Goal: Task Accomplishment & Management: Use online tool/utility

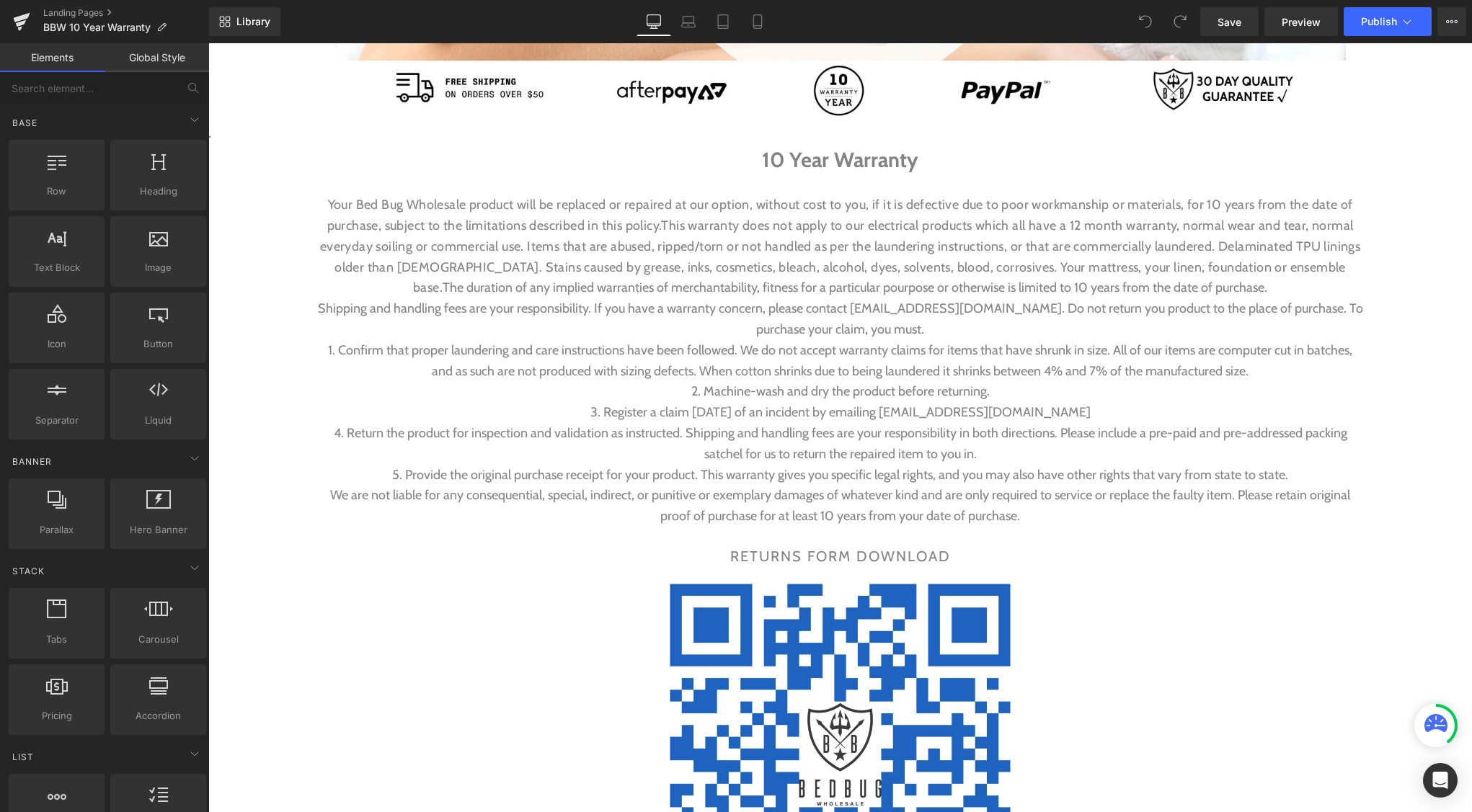
scroll to position [712, 0]
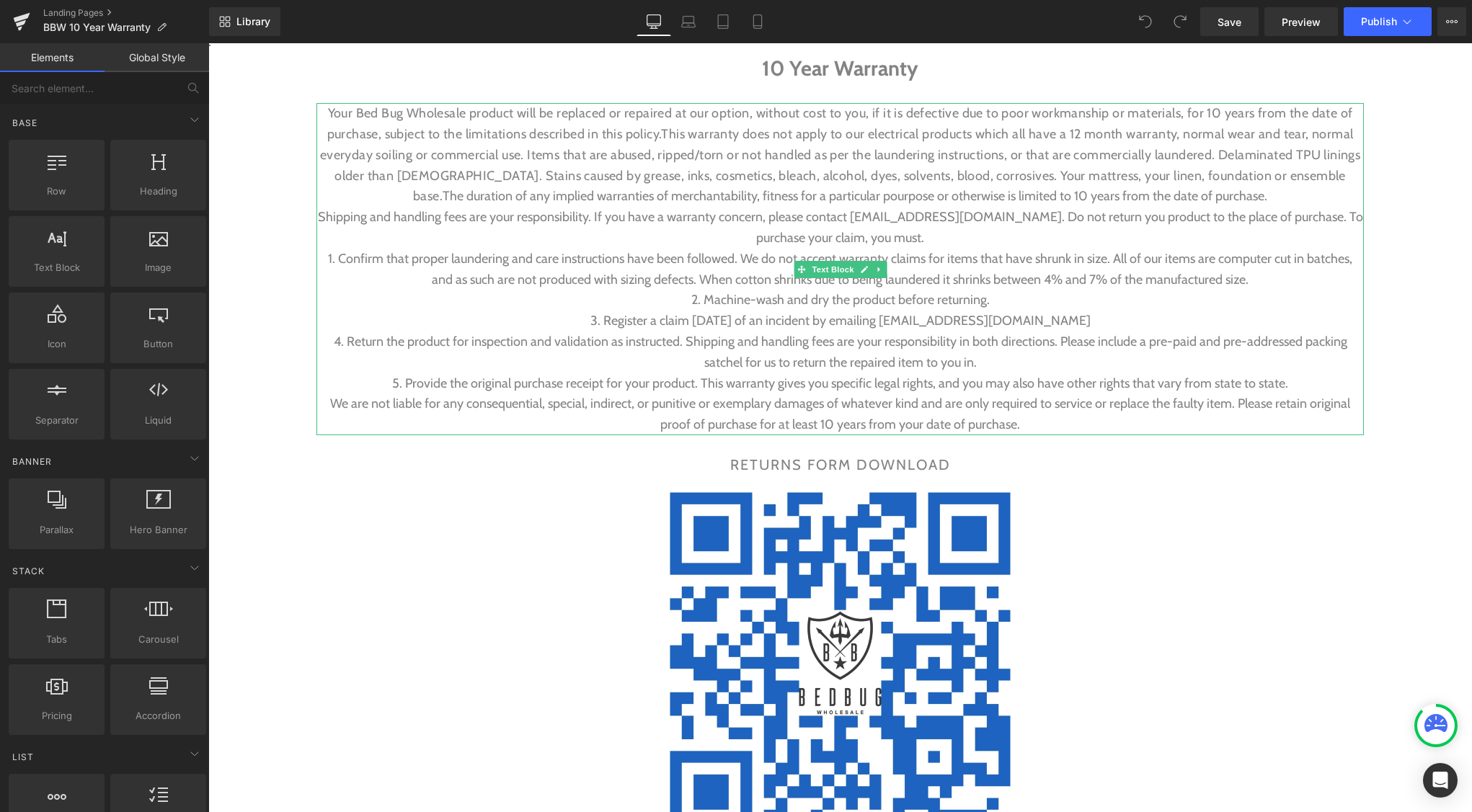
click at [1094, 275] on span "1. Confirm that proper laundering and care instructions have been followed. We …" at bounding box center [840, 268] width 1024 height 36
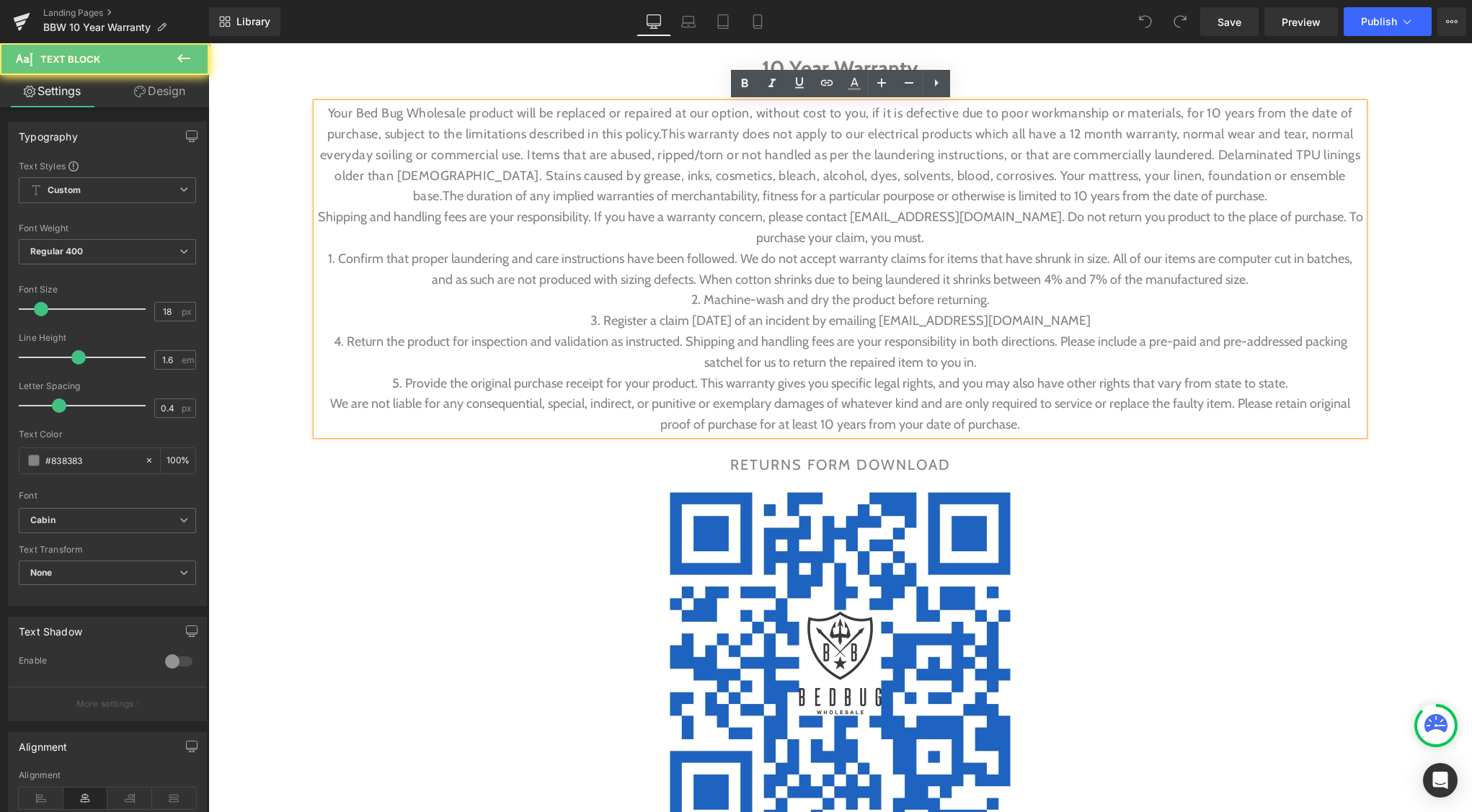
click at [1094, 275] on span "1. Confirm that proper laundering and care instructions have been followed. We …" at bounding box center [840, 268] width 1024 height 36
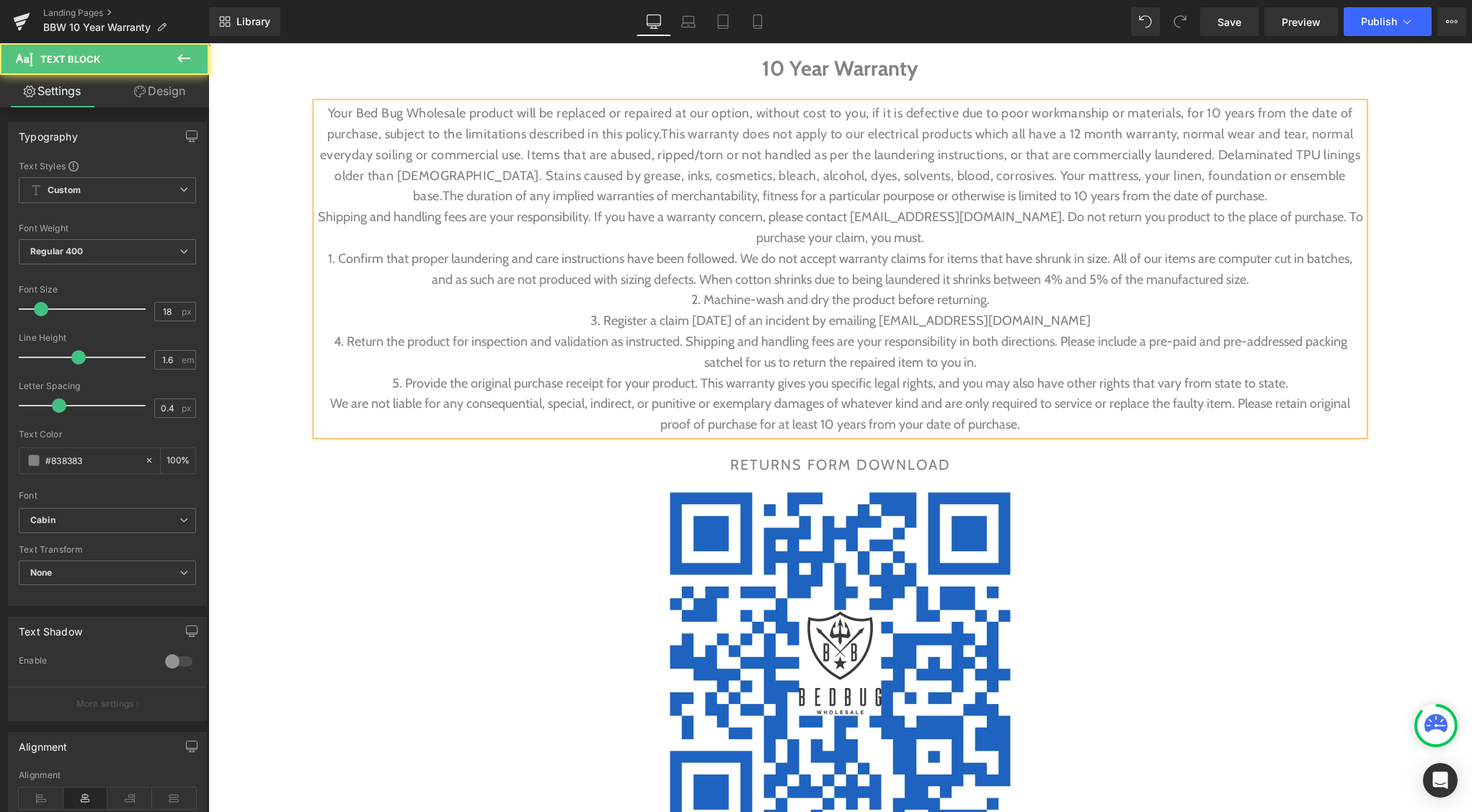
click at [939, 233] on p "Shipping and handling fees are your responsibility. If you have a warranty conc…" at bounding box center [840, 228] width 1047 height 42
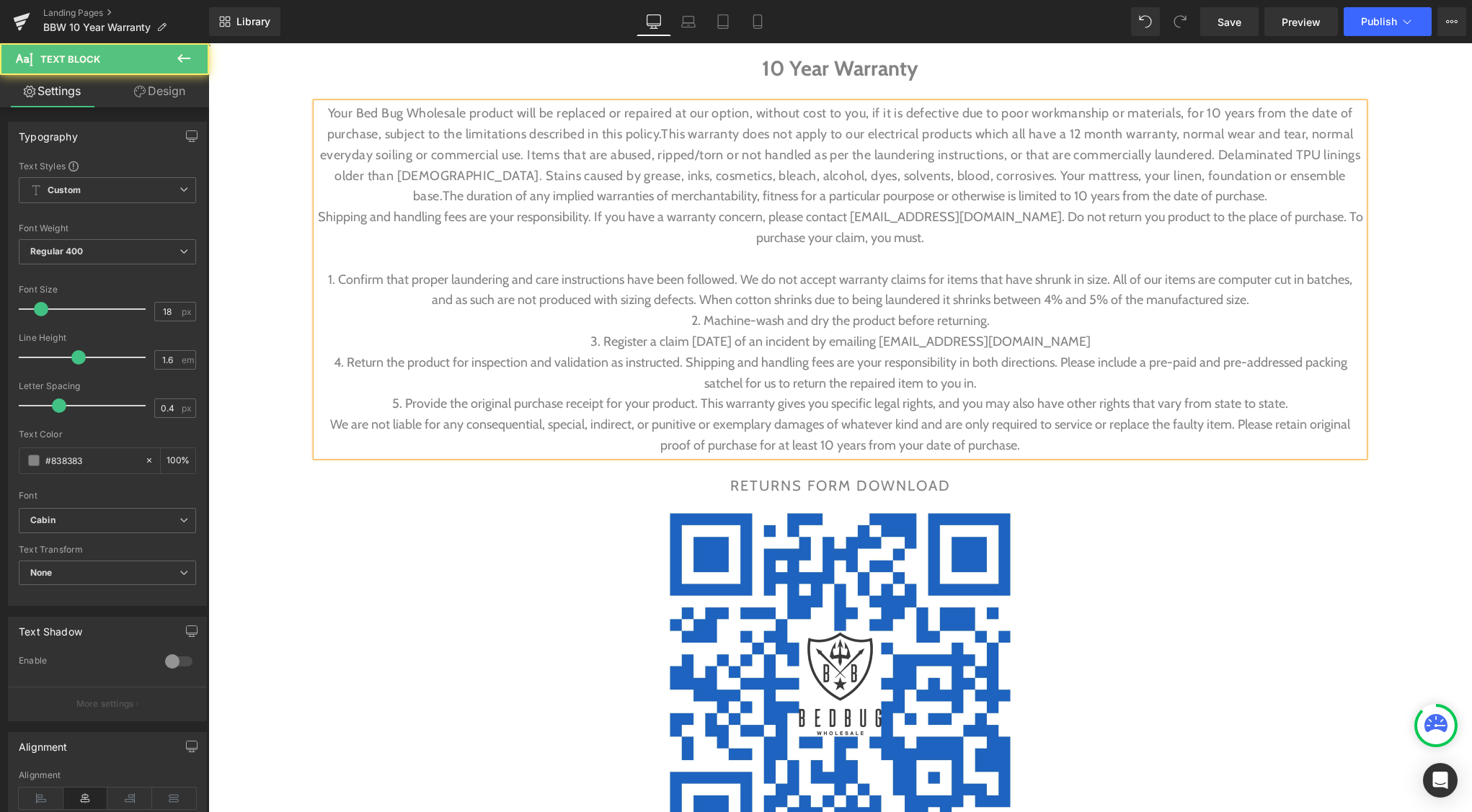
click at [1263, 297] on p "1. Confirm that proper laundering and care instructions have been followed. We …" at bounding box center [840, 290] width 1047 height 42
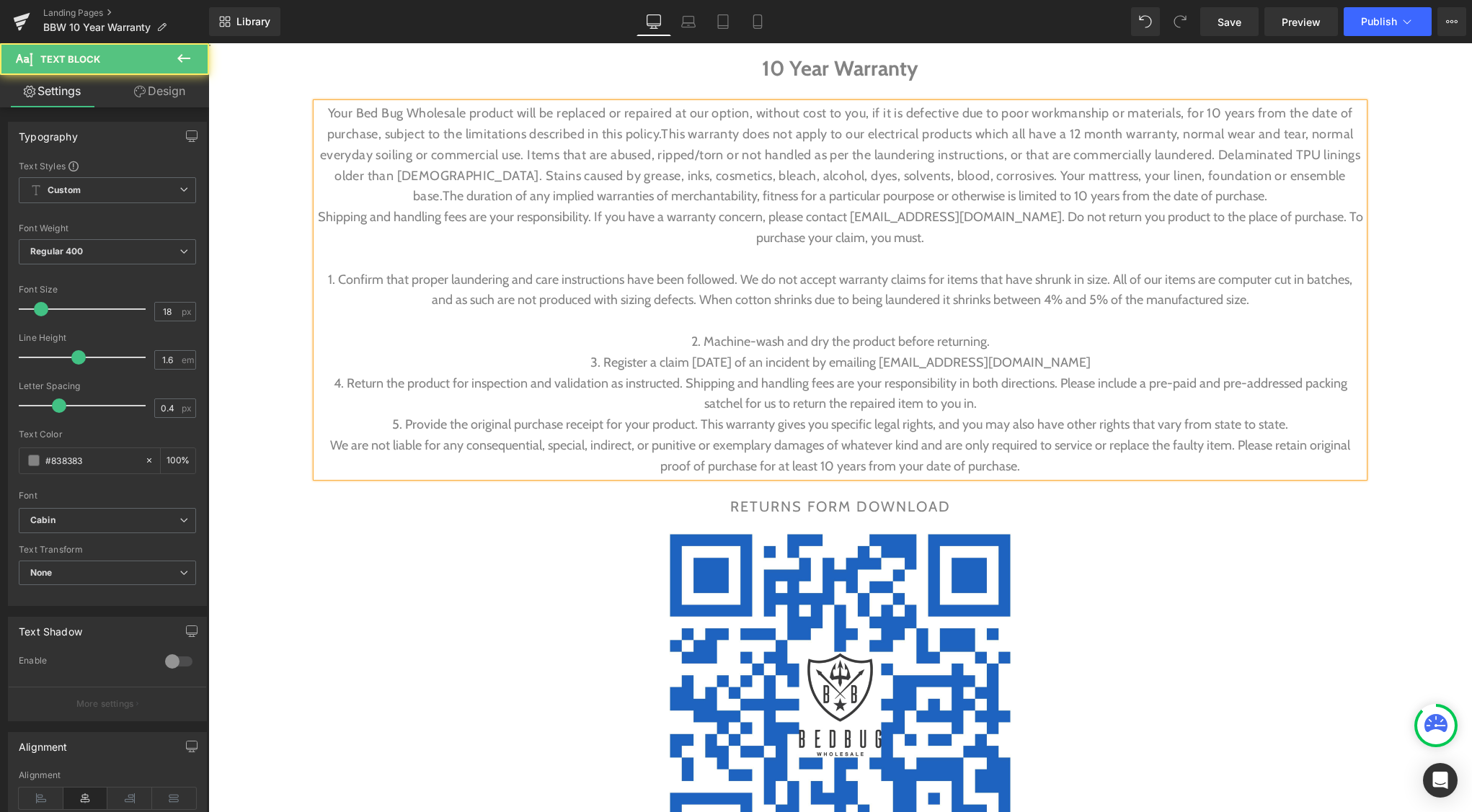
click at [1041, 351] on p "2. Machine-wash and dry the product before returning." at bounding box center [840, 342] width 1047 height 21
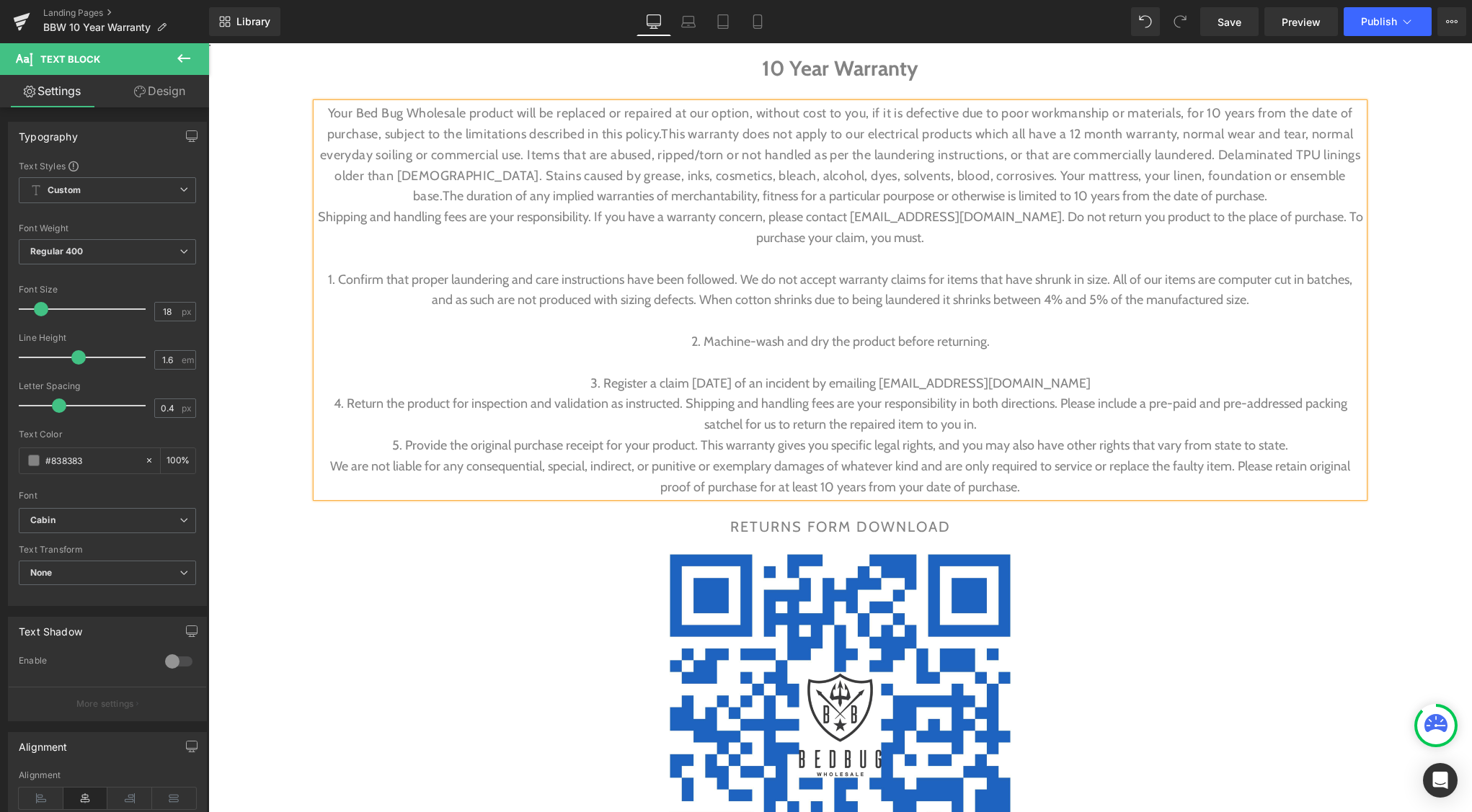
click at [1094, 383] on p "3. Register a claim [DATE] of an incident by emailing [EMAIL_ADDRESS][DOMAIN_NA…" at bounding box center [840, 384] width 1047 height 21
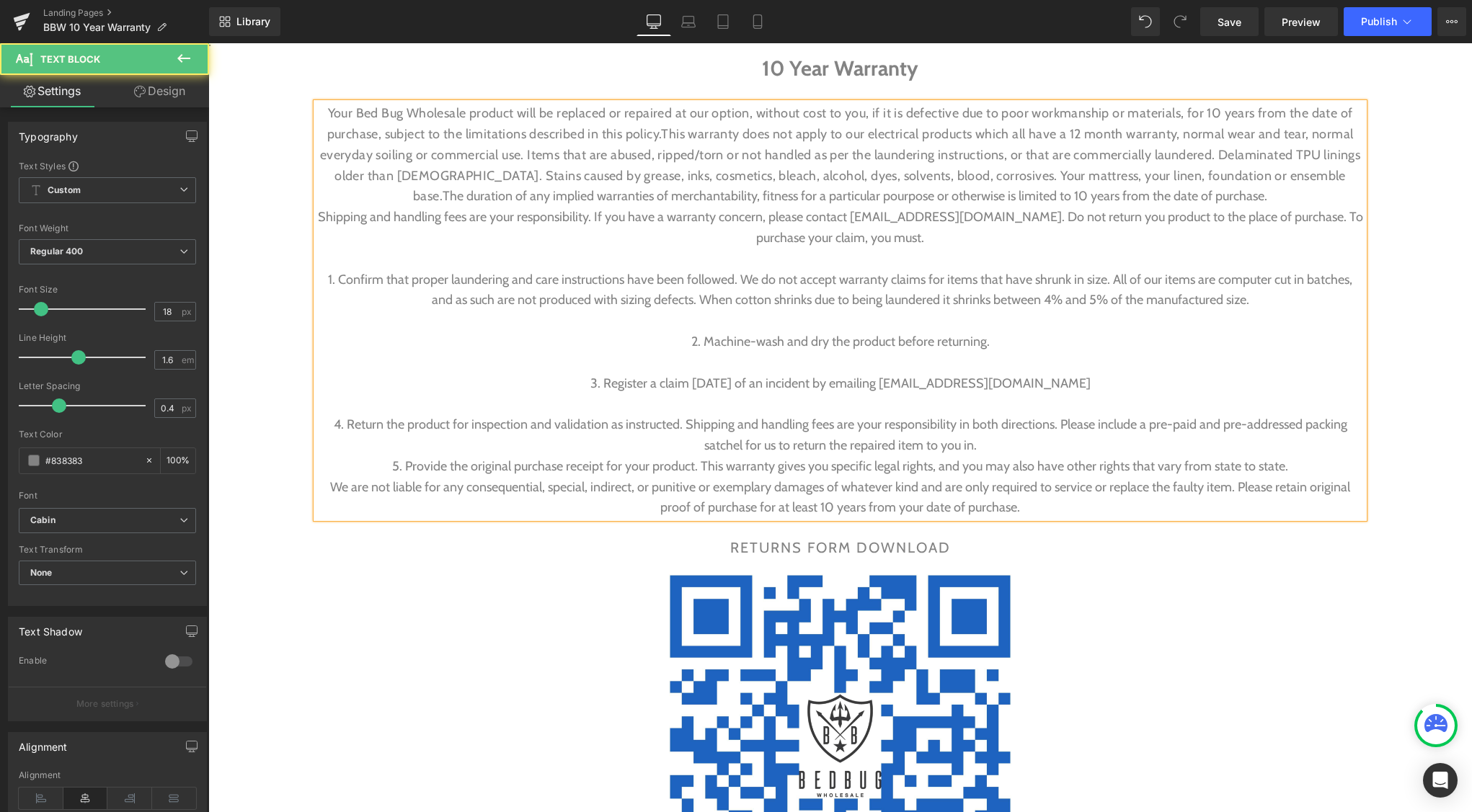
click at [1003, 446] on p "4. Return the product for inspection and validation as instructed. Shipping and…" at bounding box center [840, 435] width 1047 height 42
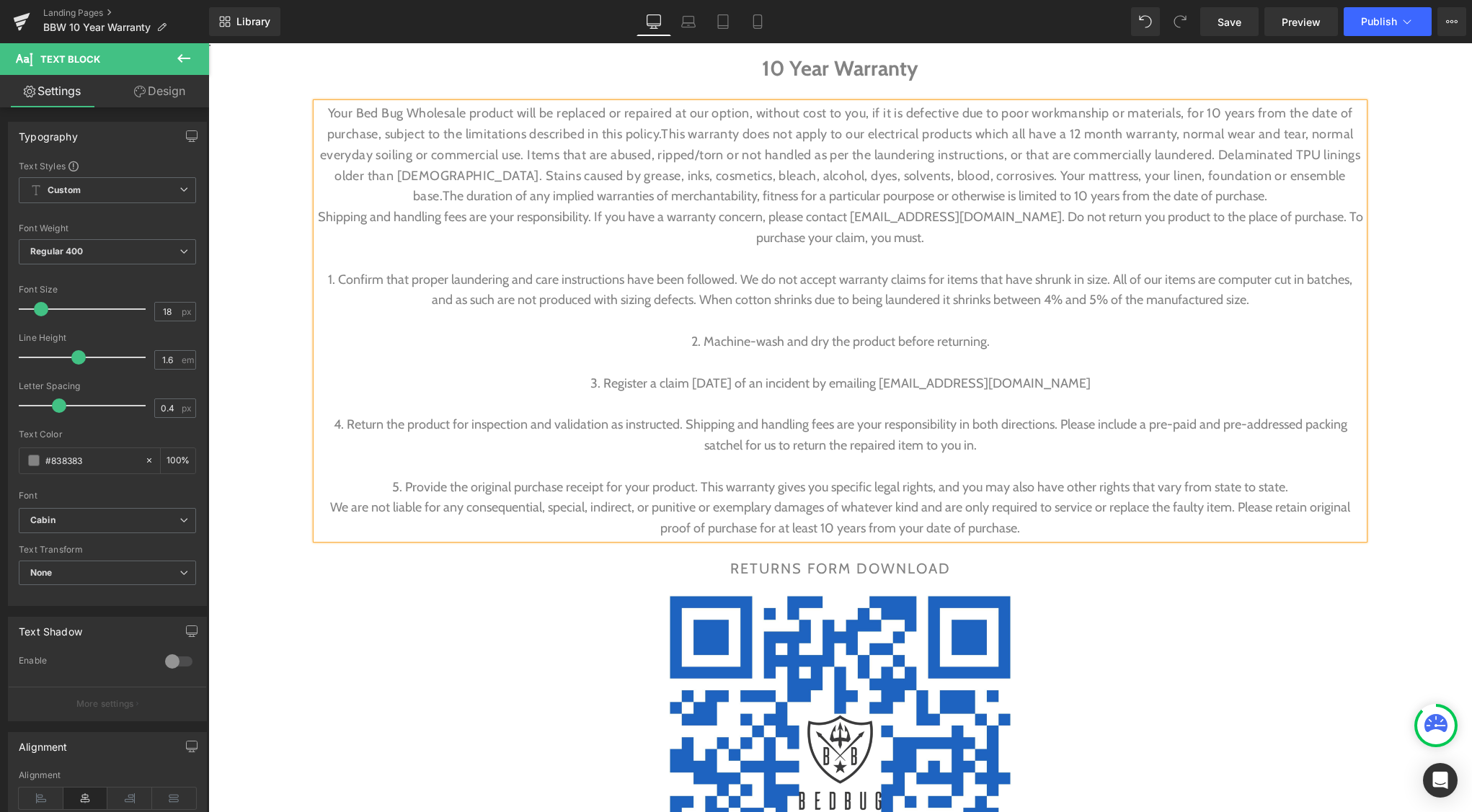
click at [329, 509] on p "We are not liable for any consequential, special, indirect, or punitive or exem…" at bounding box center [840, 518] width 1047 height 42
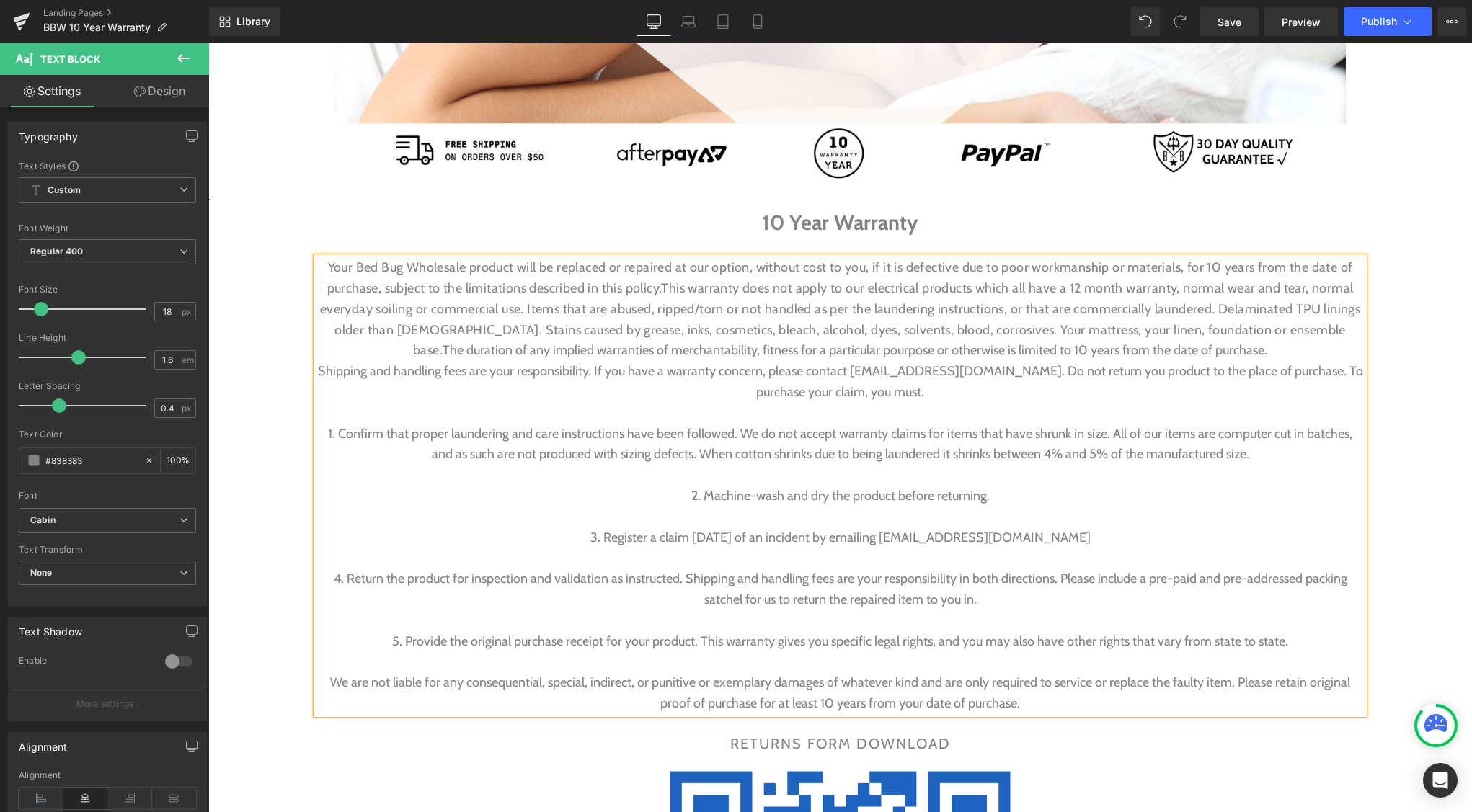
scroll to position [556, 0]
click at [1053, 375] on span "Shipping and handling fees are your responsibility. If you have a warranty conc…" at bounding box center [840, 382] width 1045 height 36
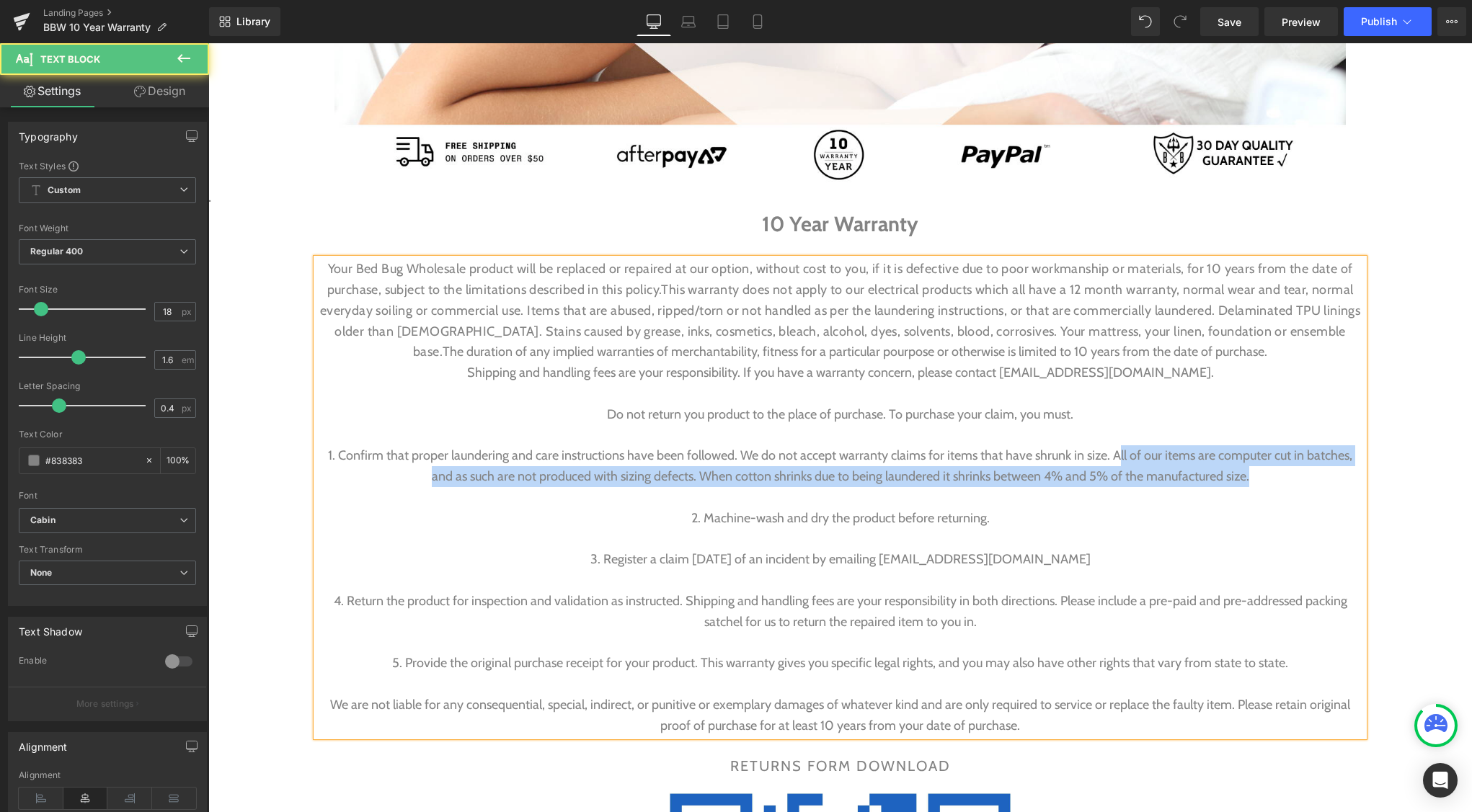
drag, startPoint x: 1115, startPoint y: 455, endPoint x: 1223, endPoint y: 493, distance: 114.5
click at [1223, 493] on div "Your Bed Bug Wholesale product will be replaced or repaired at our option, with…" at bounding box center [840, 497] width 1047 height 477
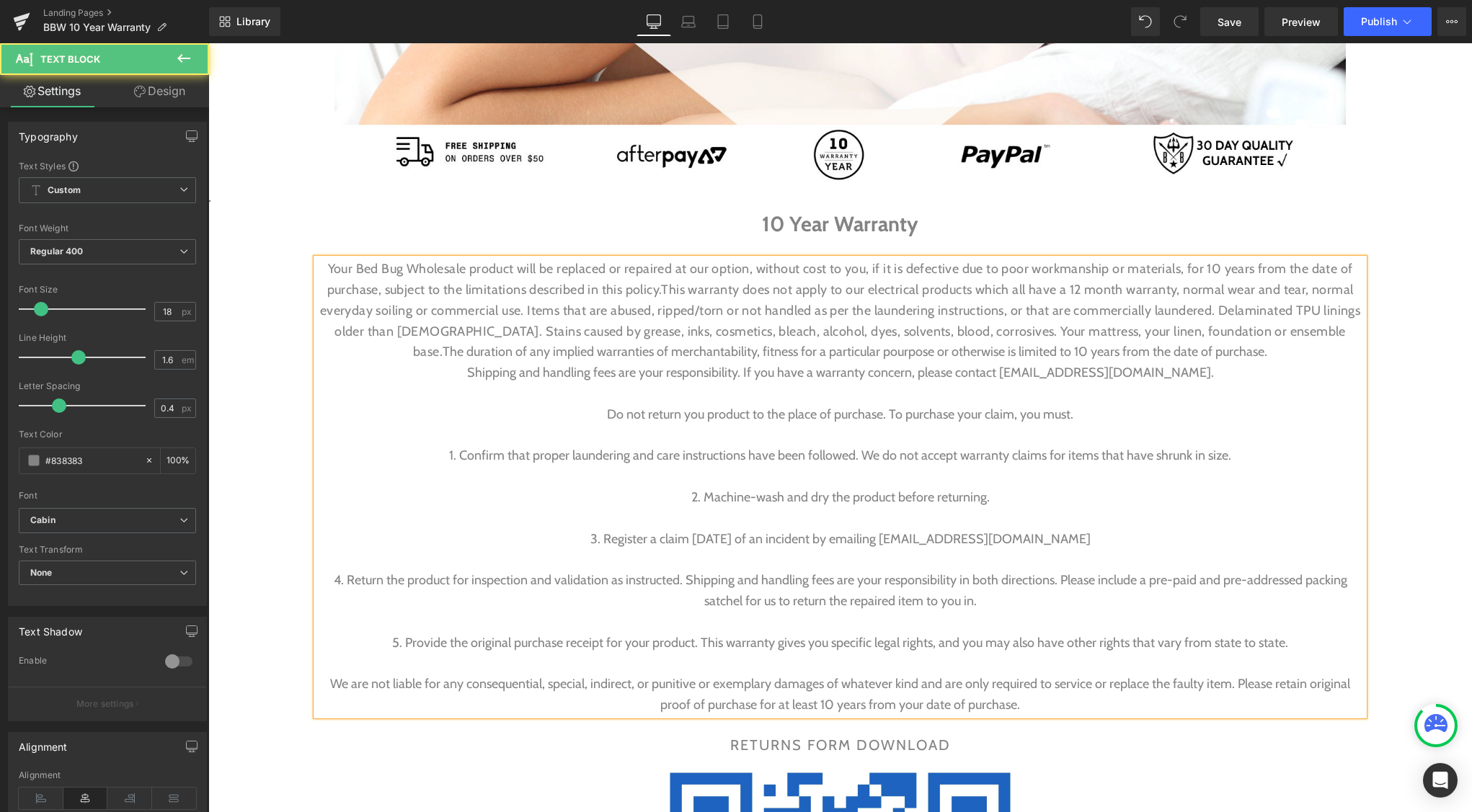
click at [967, 600] on span "4. Return the product for inspection and validation as instructed. Shipping and…" at bounding box center [841, 590] width 1013 height 36
click at [922, 622] on p at bounding box center [840, 622] width 1047 height 21
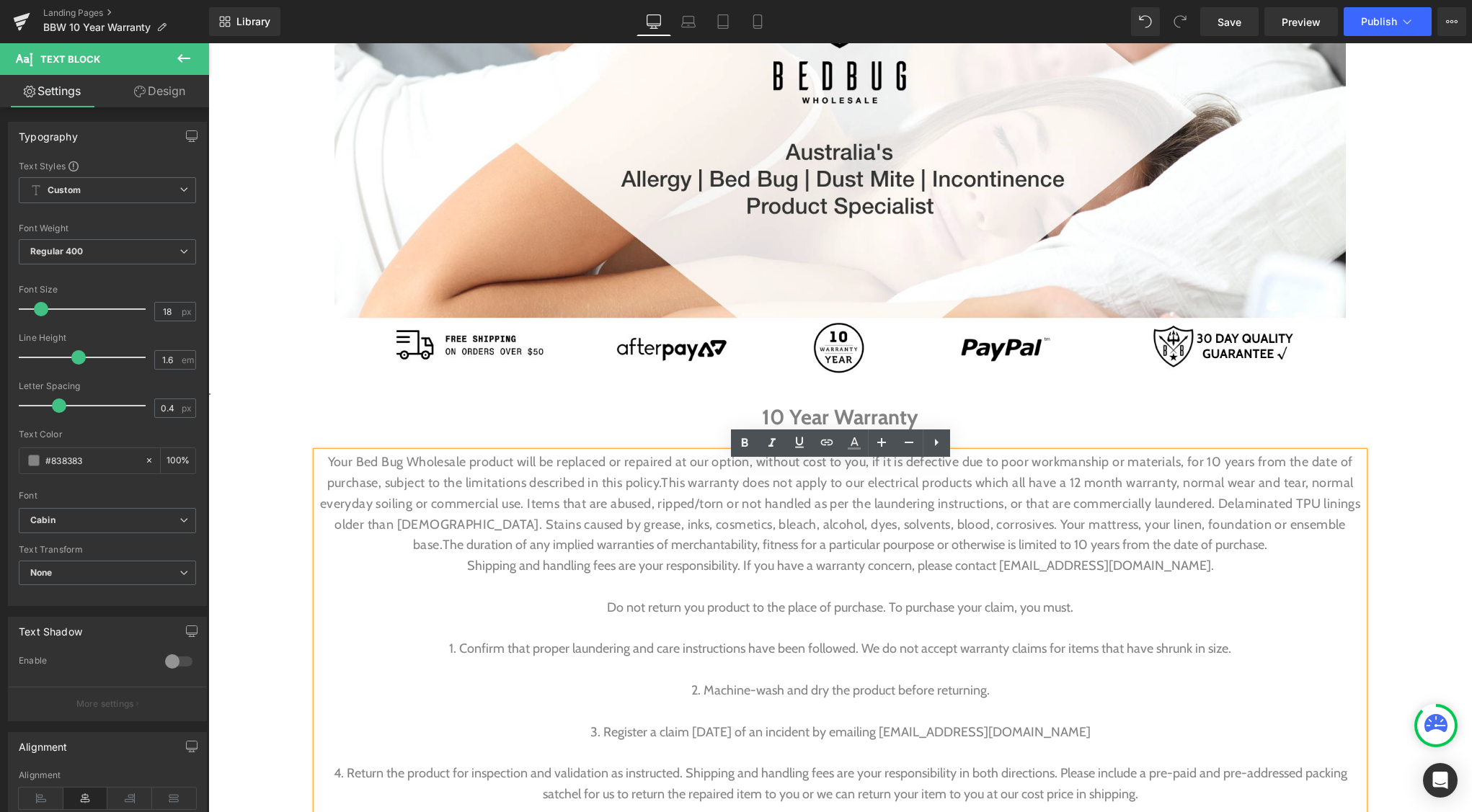
scroll to position [290, 0]
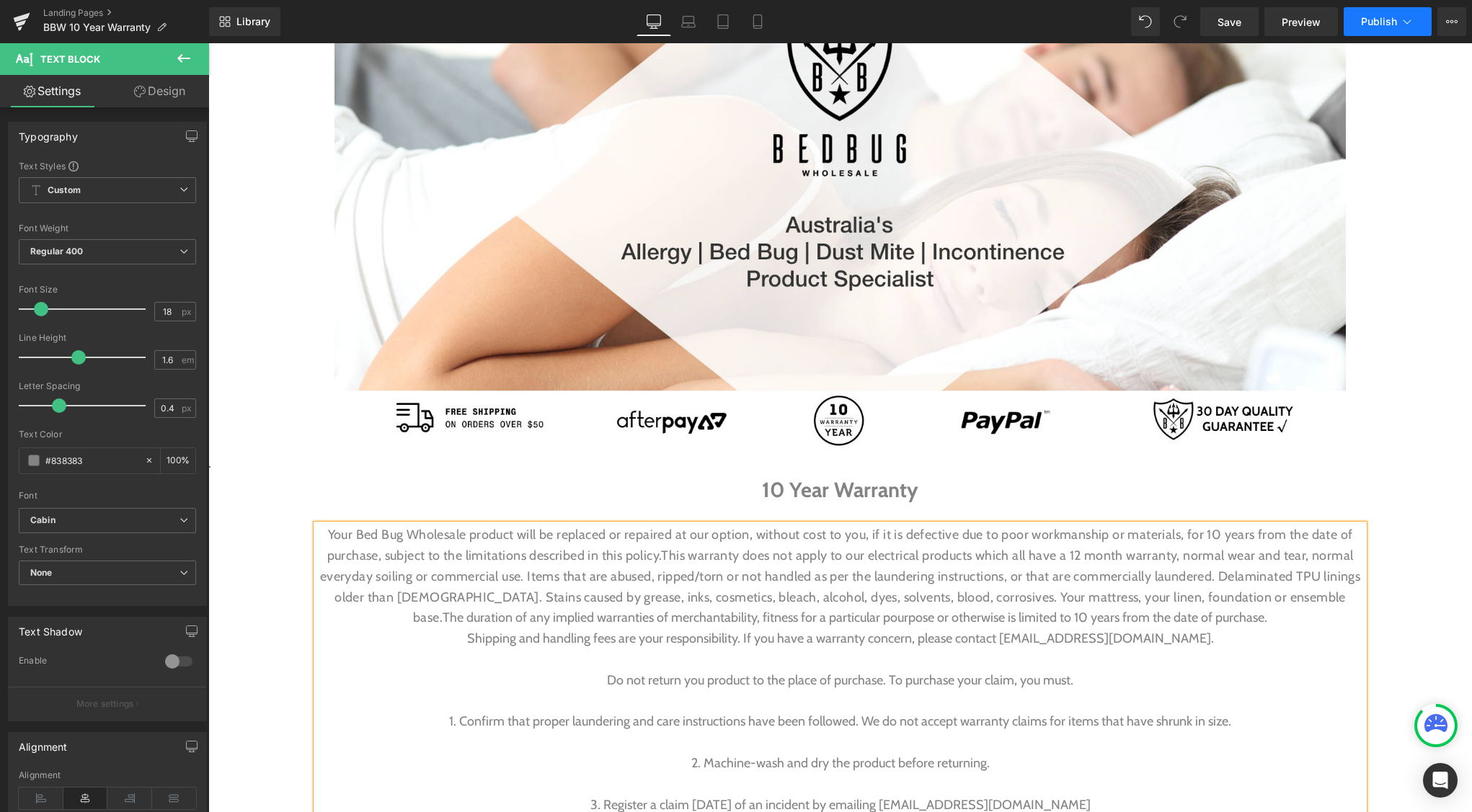
click at [1368, 22] on span "Publish" at bounding box center [1378, 22] width 36 height 12
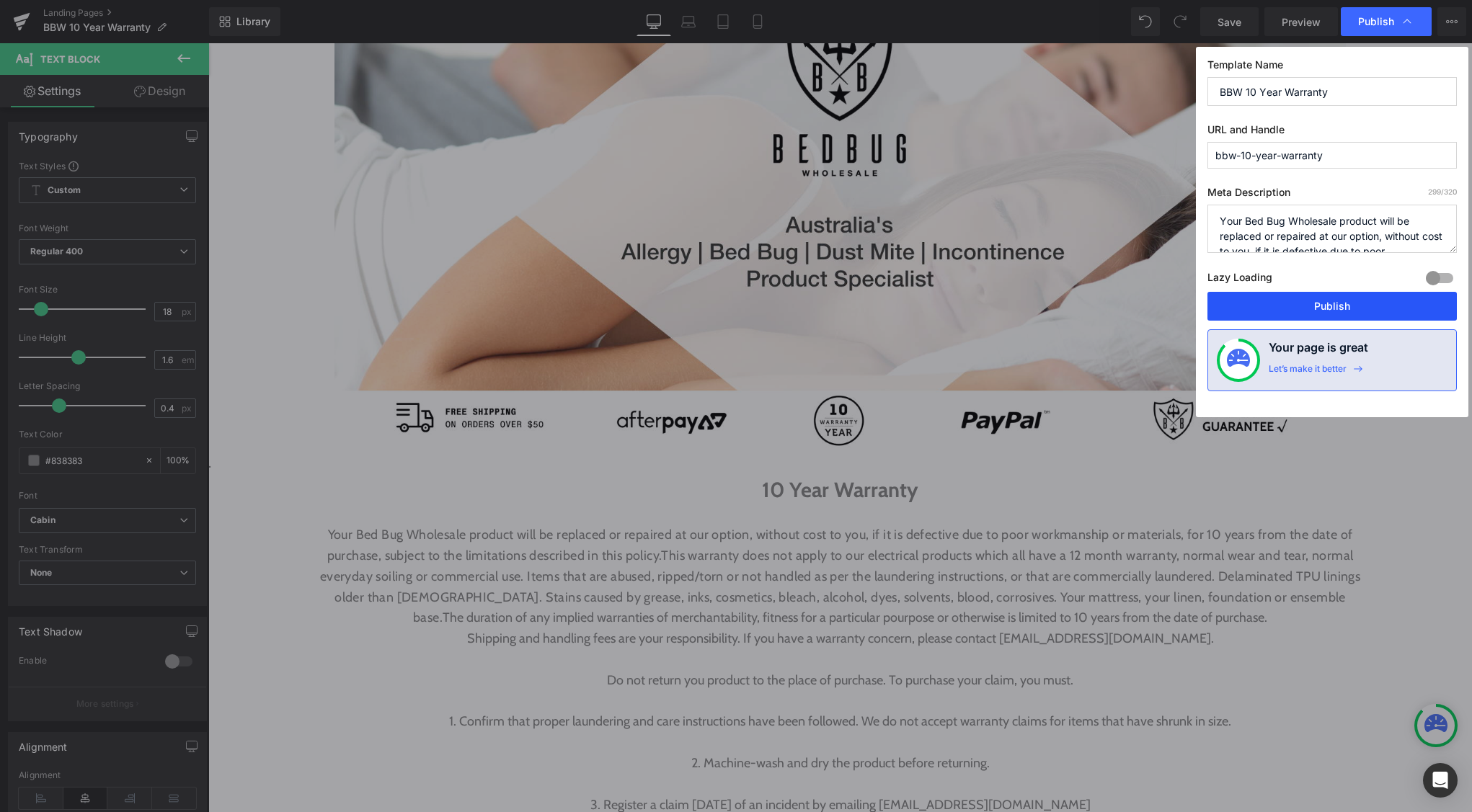
click at [1346, 302] on button "Publish" at bounding box center [1331, 306] width 249 height 29
